Goal: Task Accomplishment & Management: Use online tool/utility

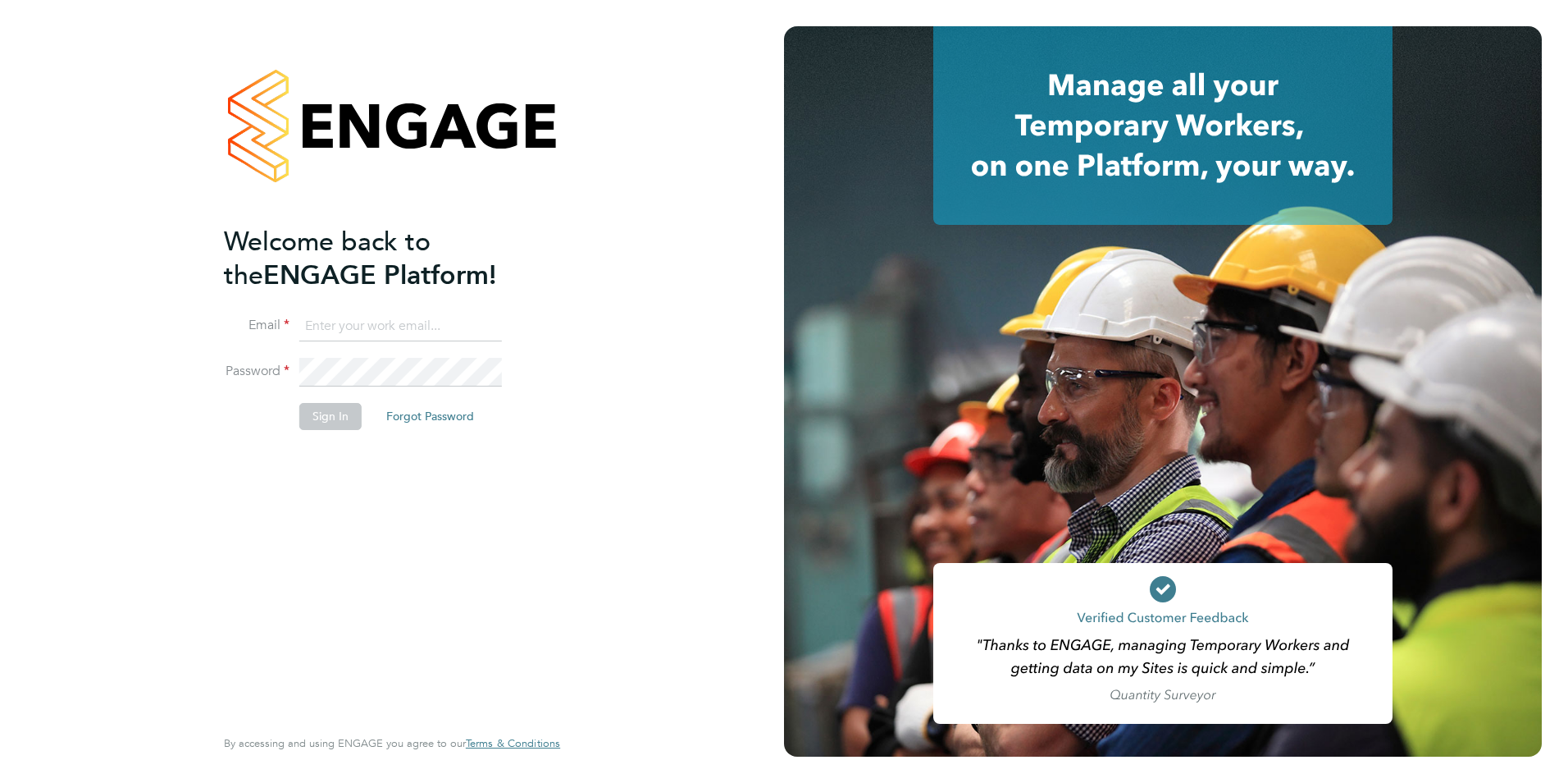
click at [398, 327] on input at bounding box center [400, 327] width 203 height 29
click at [612, 259] on div "Welcome back to the ENGAGE Platform! Email Password Sign In Forgot Password Ent…" at bounding box center [392, 392] width 784 height 783
click at [541, 300] on ng-template "Welcome back to the ENGAGE Platform! Email Password Sign In Forgot Password" at bounding box center [384, 335] width 320 height 221
click at [323, 329] on input at bounding box center [400, 327] width 203 height 29
click at [634, 263] on div "Welcome back to the ENGAGE Platform! Email Password Sign In Forgot Password Ent…" at bounding box center [392, 392] width 784 height 783
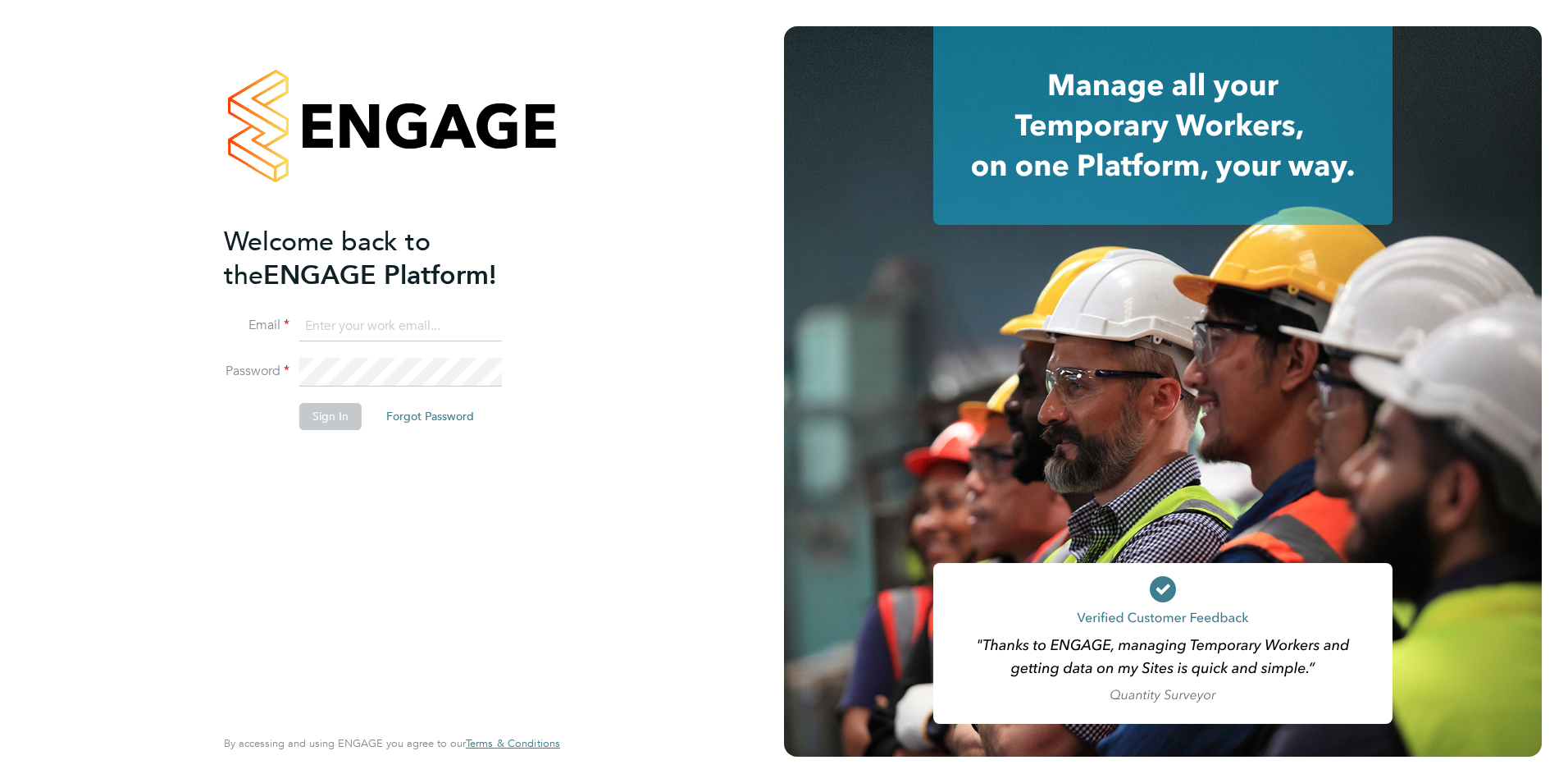
click at [395, 331] on input at bounding box center [400, 327] width 203 height 29
type input "grace.rudd@yourrecruit.com"
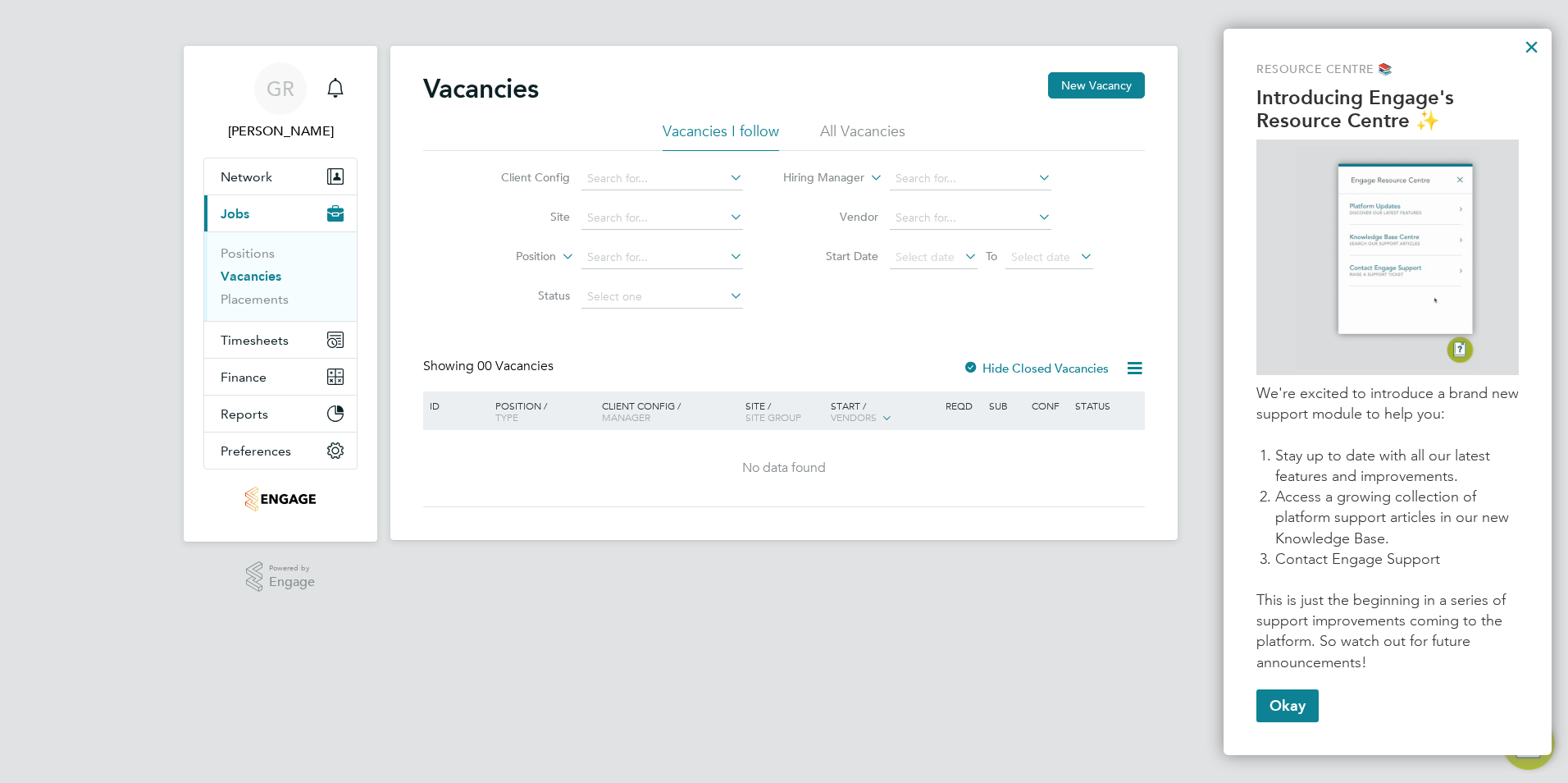
click at [262, 205] on button "Current page: Jobs" at bounding box center [280, 214] width 153 height 36
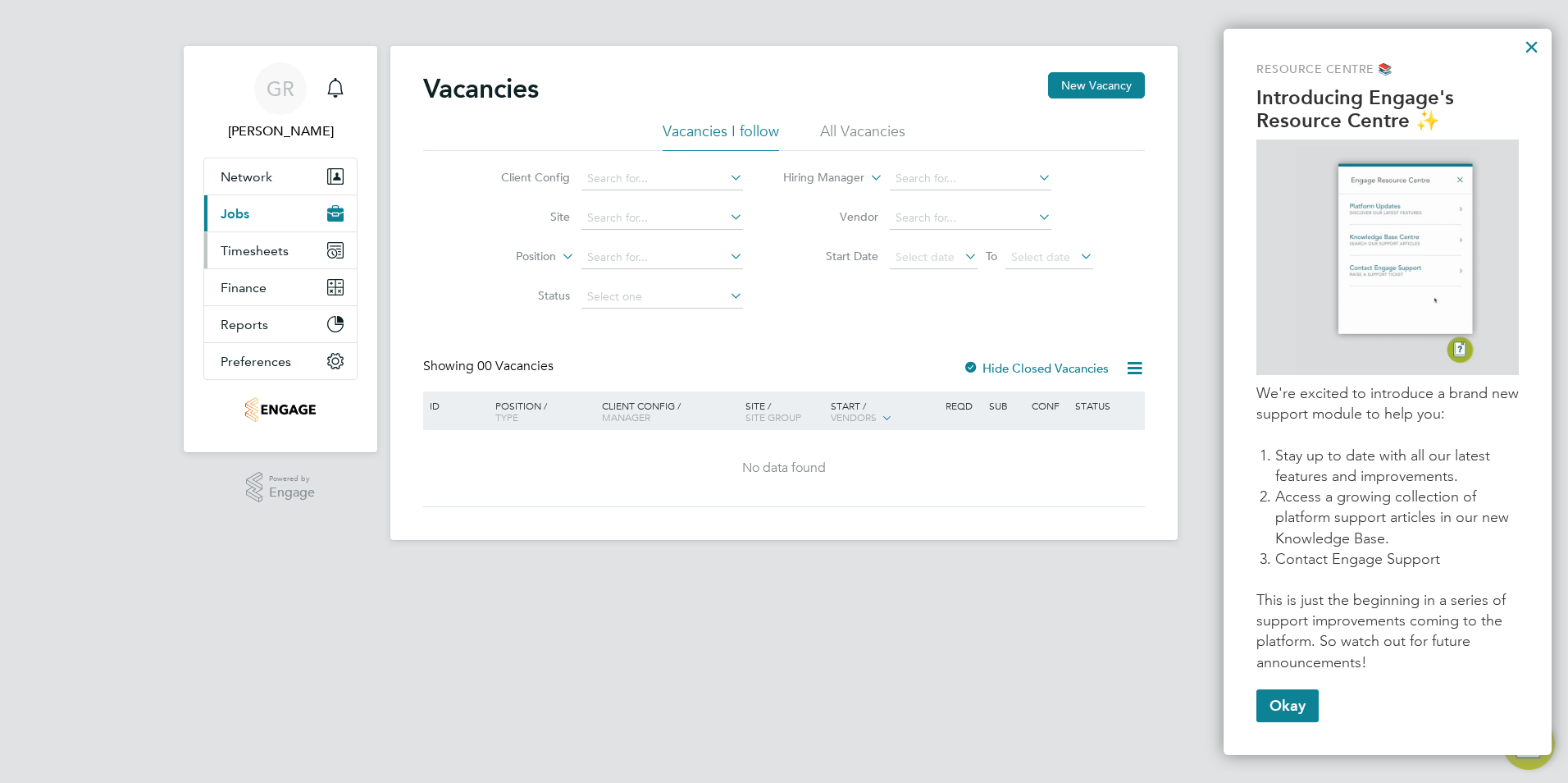
click at [245, 239] on button "Timesheets" at bounding box center [280, 250] width 153 height 36
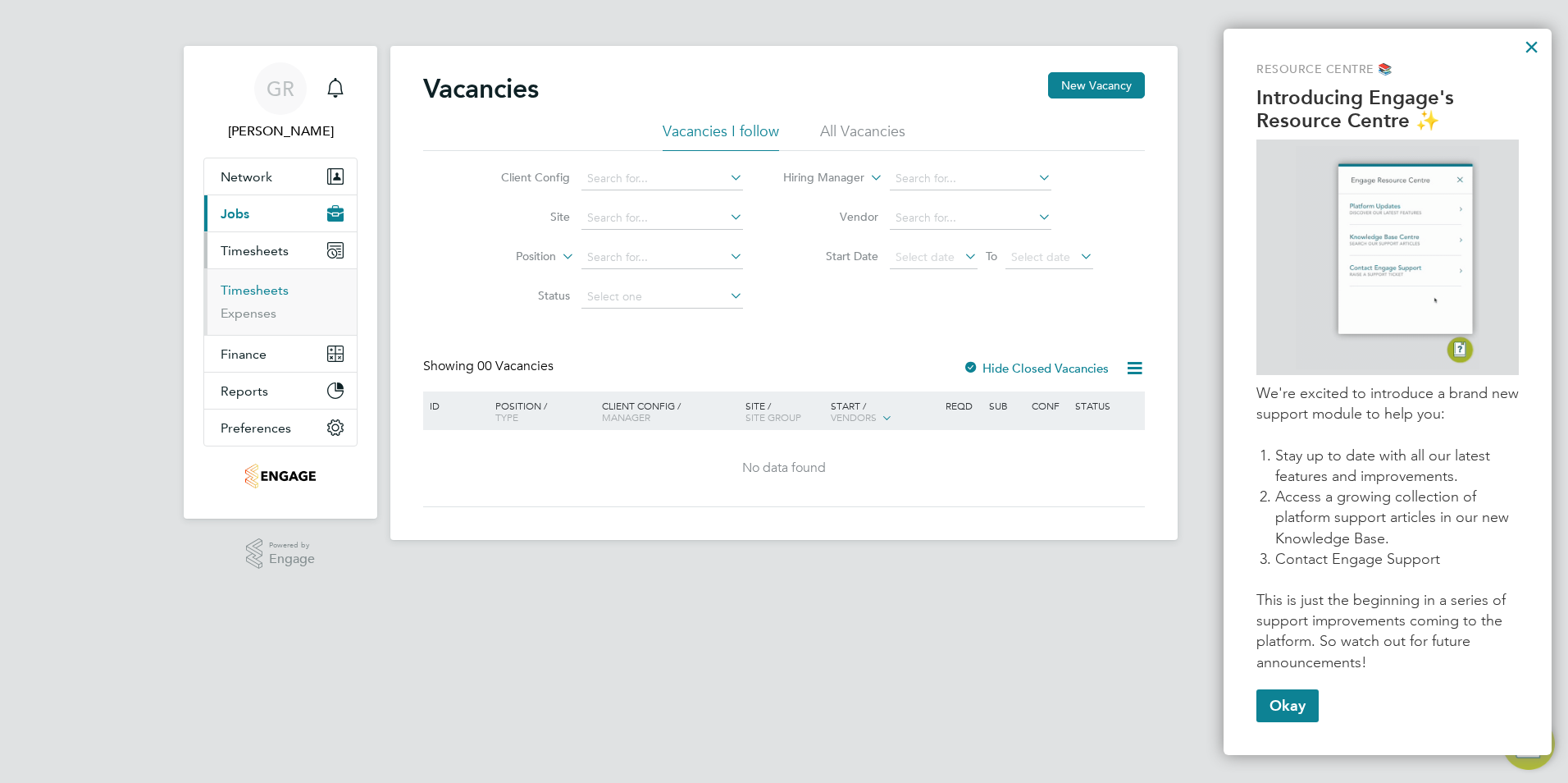
click at [243, 290] on link "Timesheets" at bounding box center [254, 290] width 68 height 15
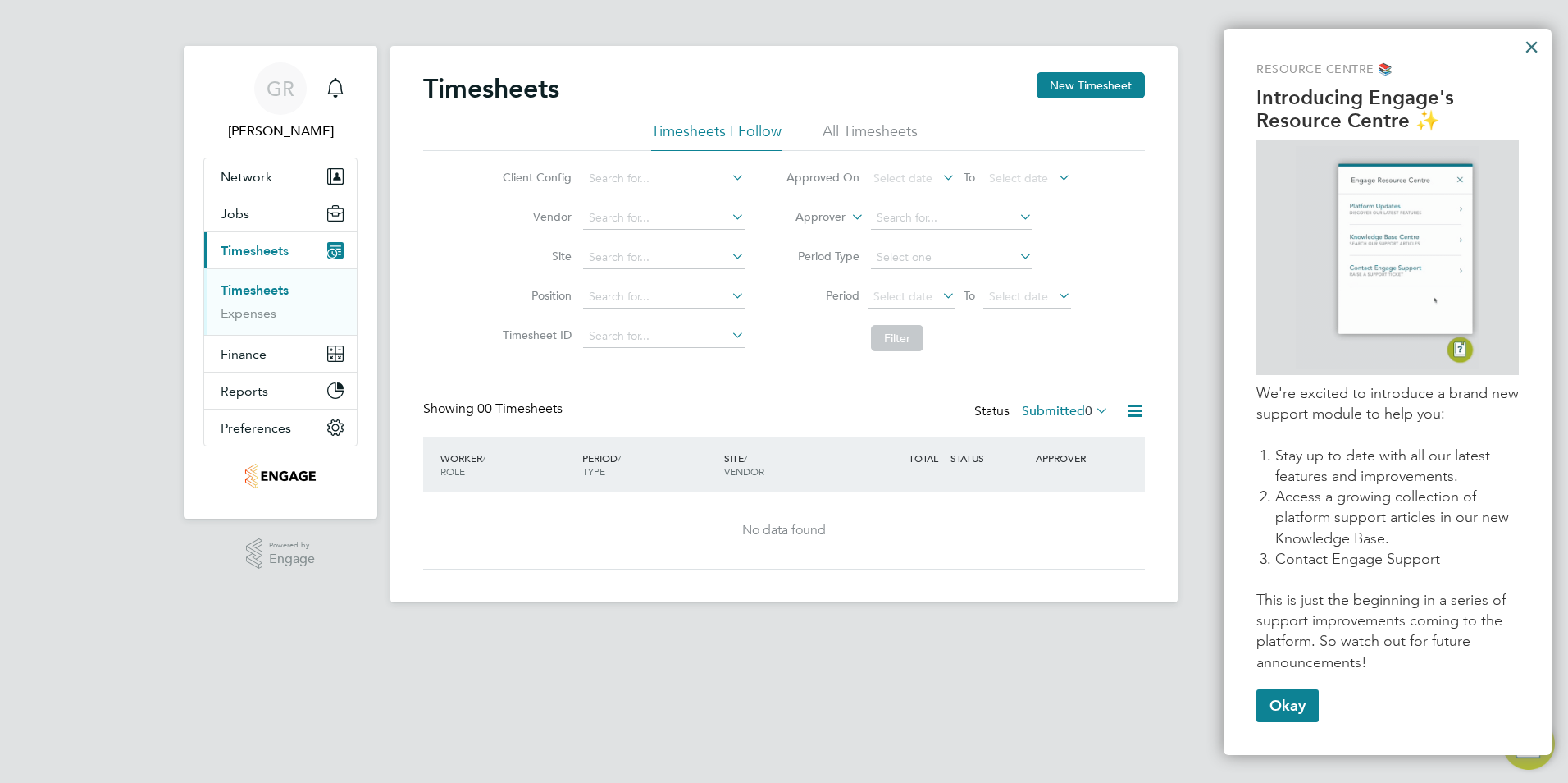
click at [1529, 42] on button "×" at bounding box center [1532, 46] width 15 height 26
